Goal: Information Seeking & Learning: Learn about a topic

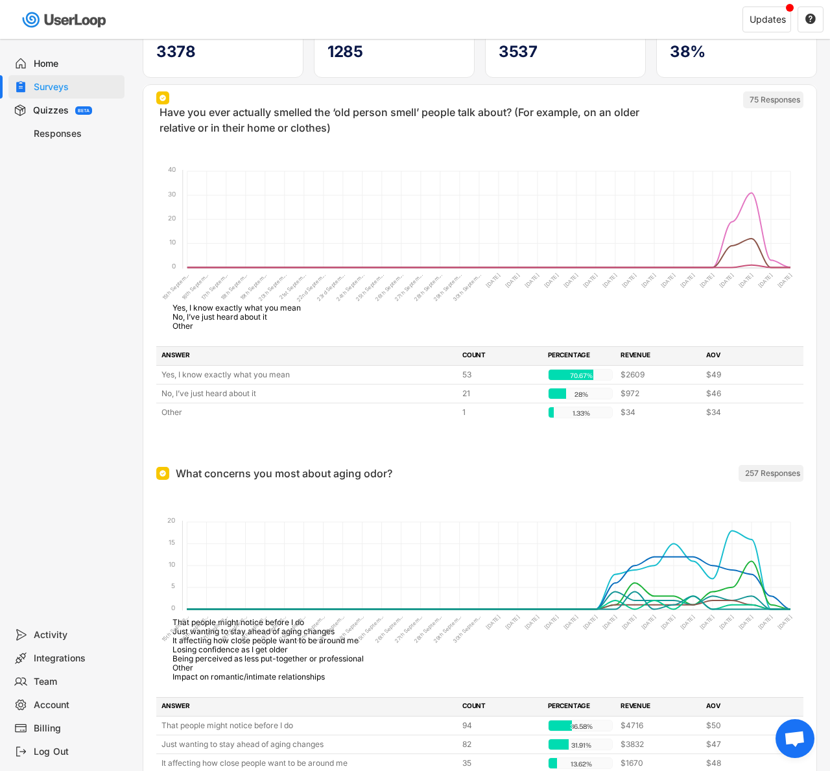
scroll to position [394, 0]
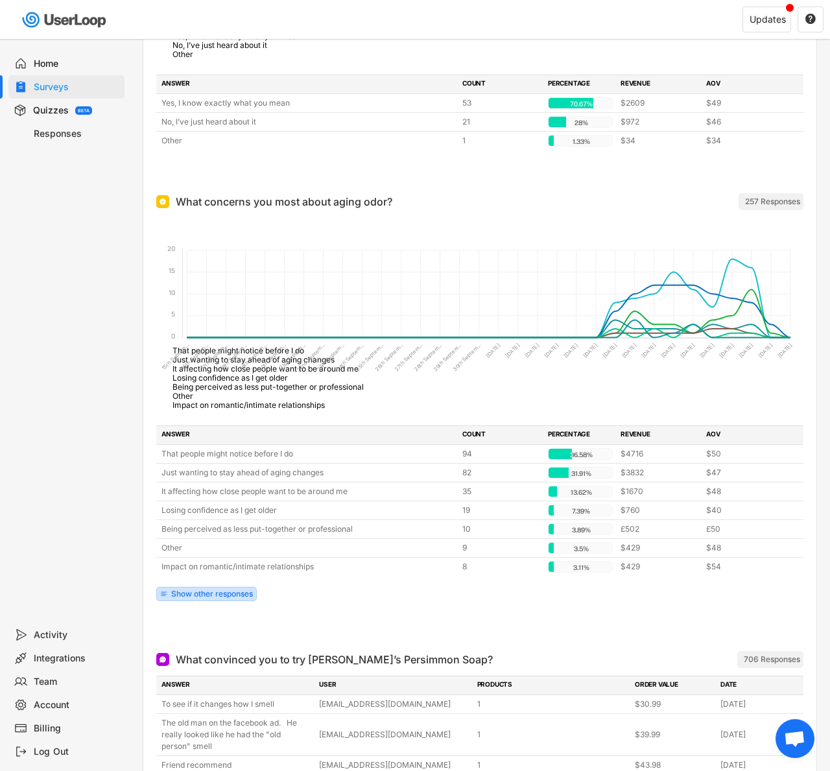
click at [217, 598] on div "Show other responses" at bounding box center [212, 594] width 82 height 8
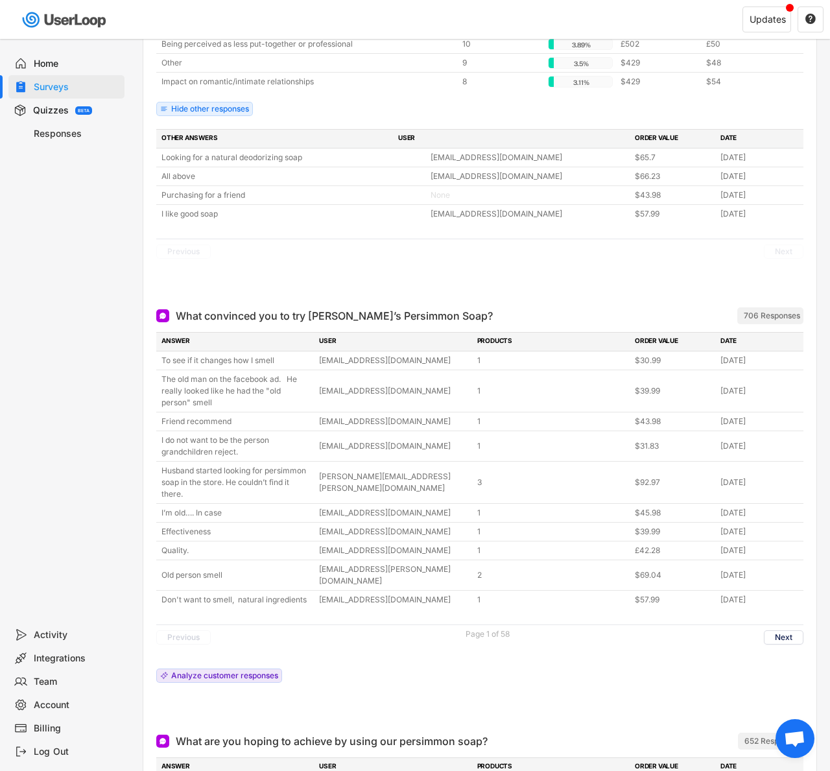
scroll to position [930, 0]
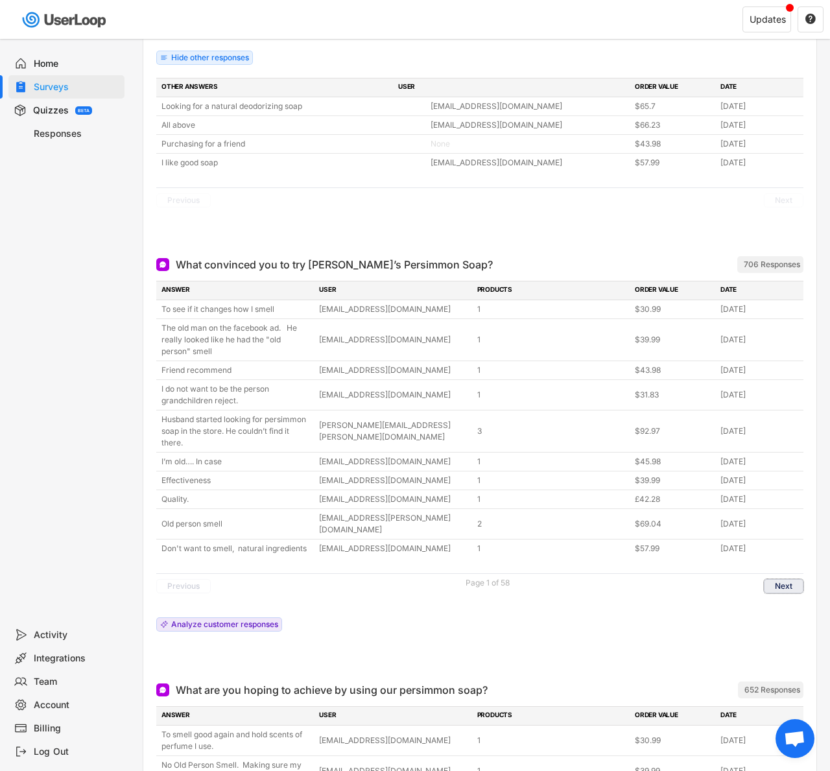
click at [782, 579] on button "Next" at bounding box center [784, 586] width 40 height 14
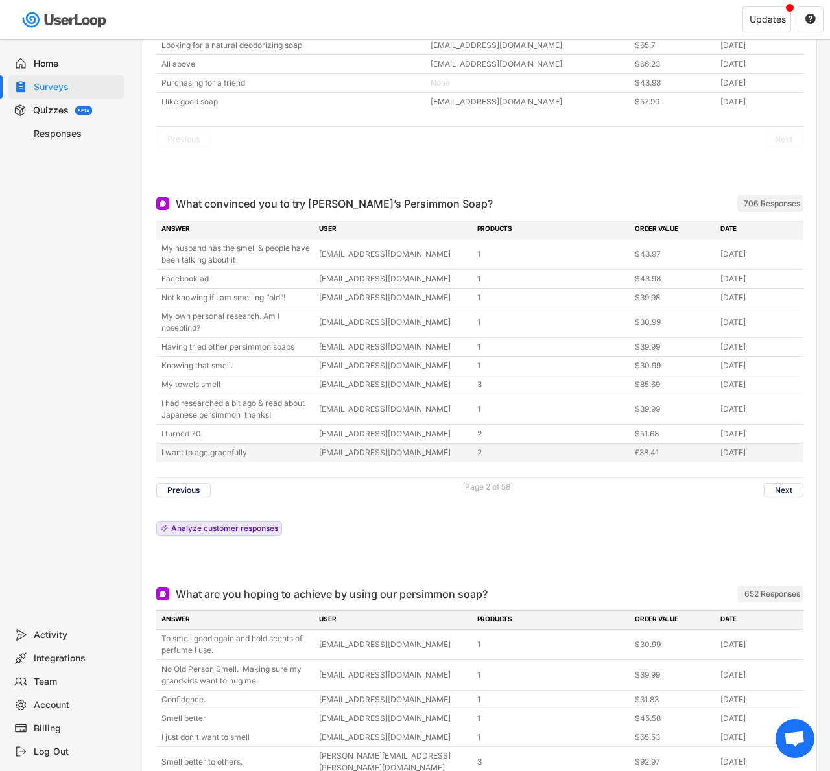
scroll to position [1180, 0]
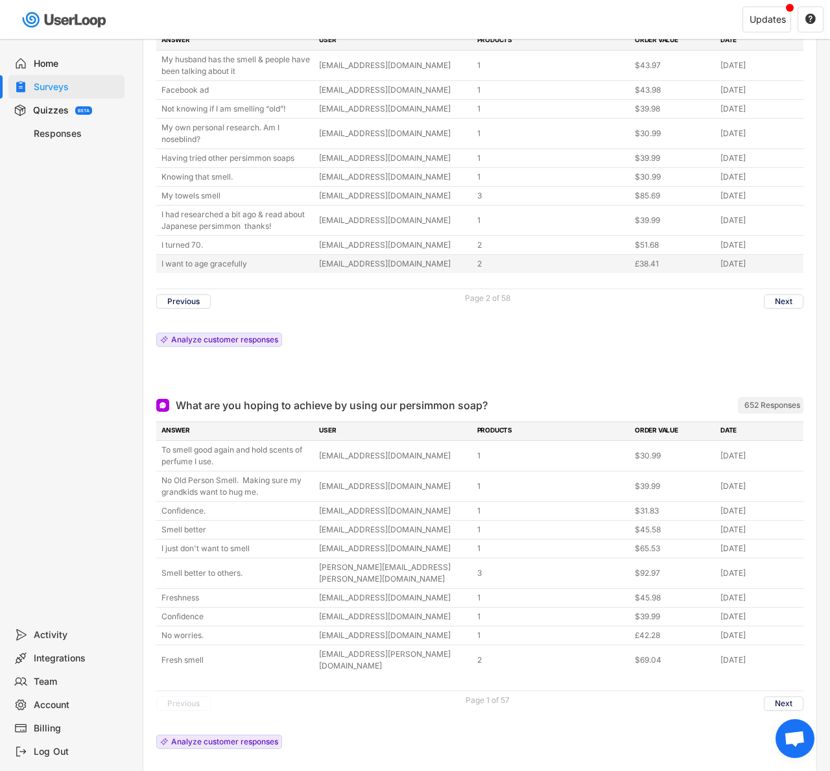
drag, startPoint x: 154, startPoint y: 261, endPoint x: 249, endPoint y: 266, distance: 95.4
click at [249, 266] on div "What convinced you to try [PERSON_NAME]’s Persimmon Soap? ARCHIVED 706 Response…" at bounding box center [479, 190] width 673 height 390
copy div "I want to age gracefully"
